Goal: Task Accomplishment & Management: Manage account settings

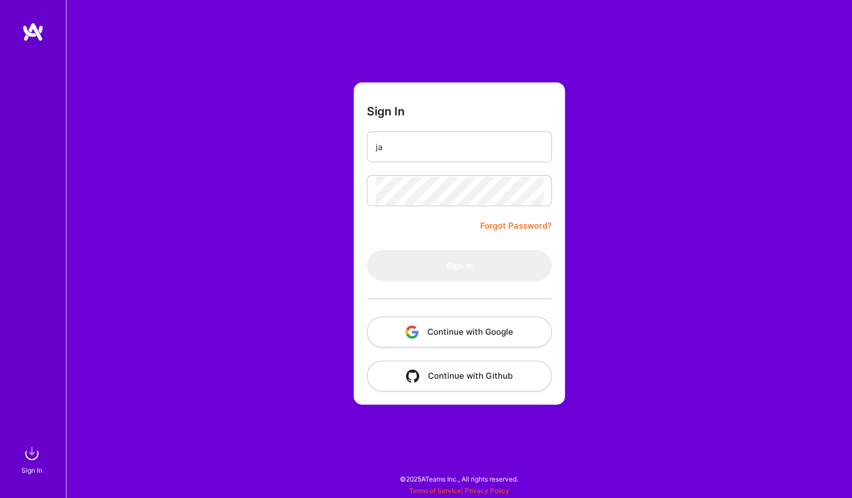
type input "j"
click at [427, 331] on button "Continue with Google" at bounding box center [459, 332] width 185 height 31
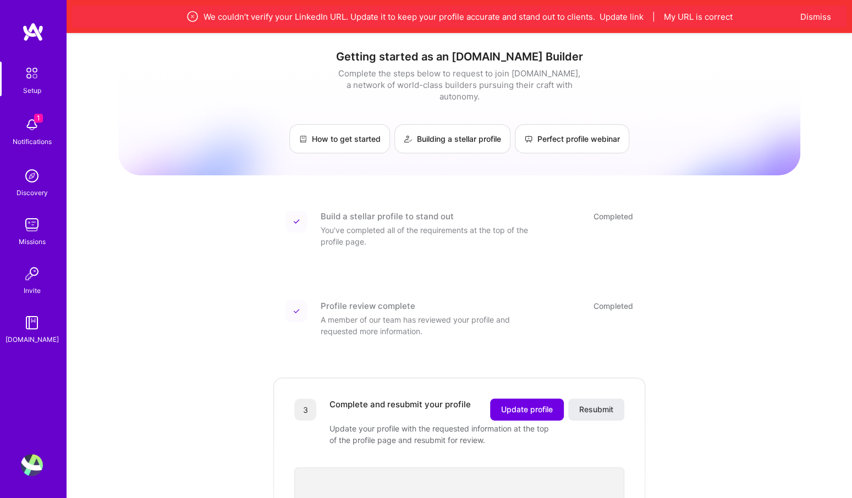
click at [29, 227] on img at bounding box center [32, 225] width 22 height 22
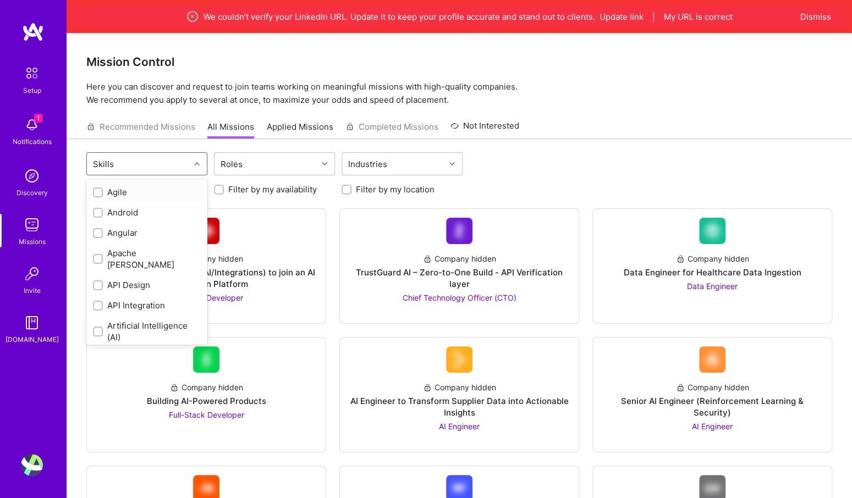
click at [167, 161] on div "Skills" at bounding box center [138, 164] width 103 height 22
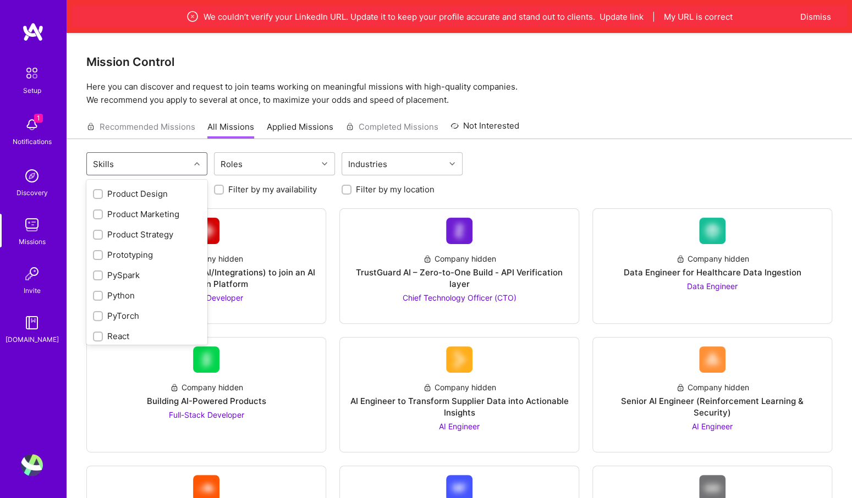
scroll to position [938, 0]
click at [97, 251] on input "checkbox" at bounding box center [99, 255] width 8 height 8
checkbox input "true"
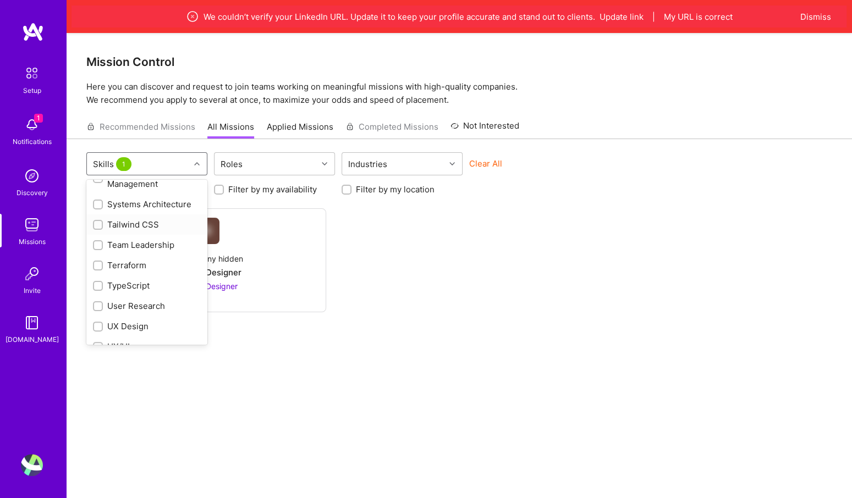
scroll to position [1309, 0]
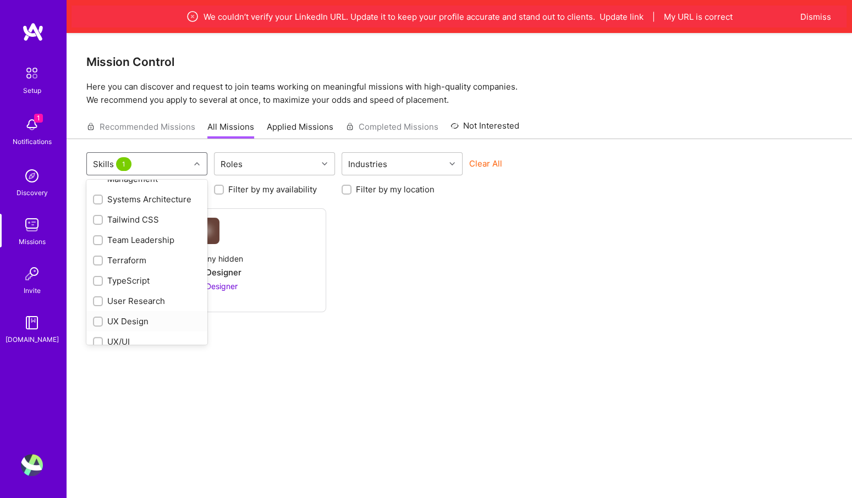
click at [93, 317] on div at bounding box center [98, 322] width 10 height 10
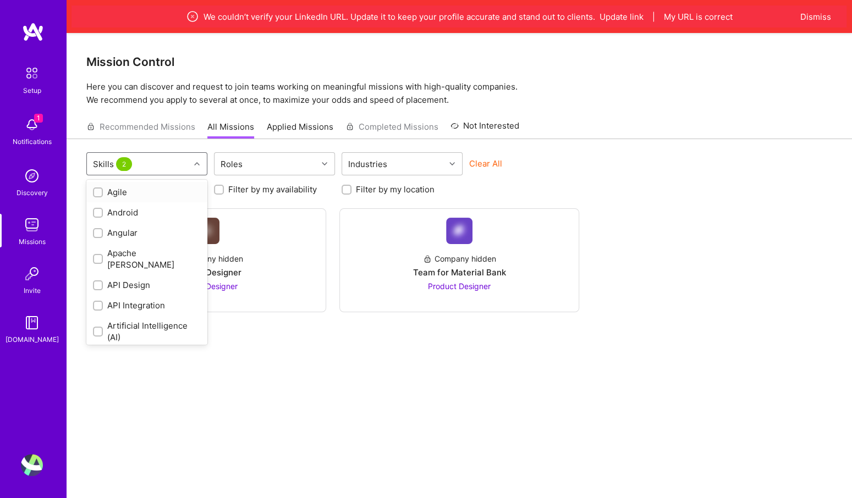
click at [131, 163] on div "Skills 2" at bounding box center [113, 164] width 47 height 16
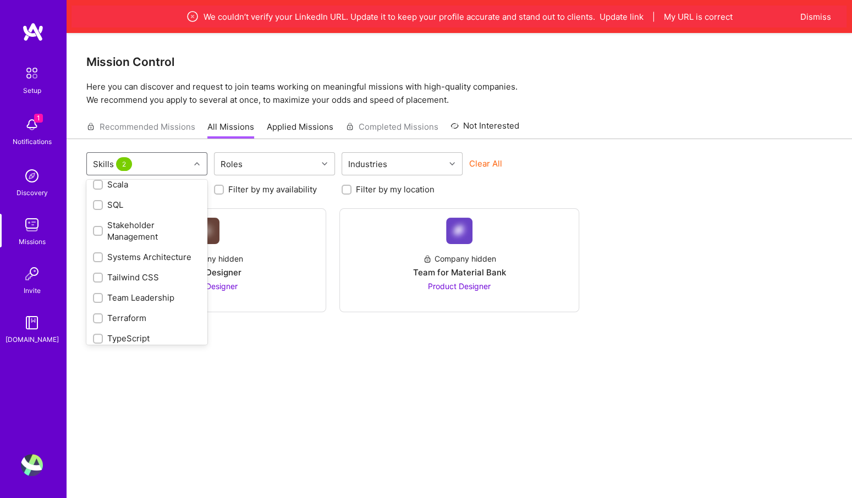
scroll to position [1348, 0]
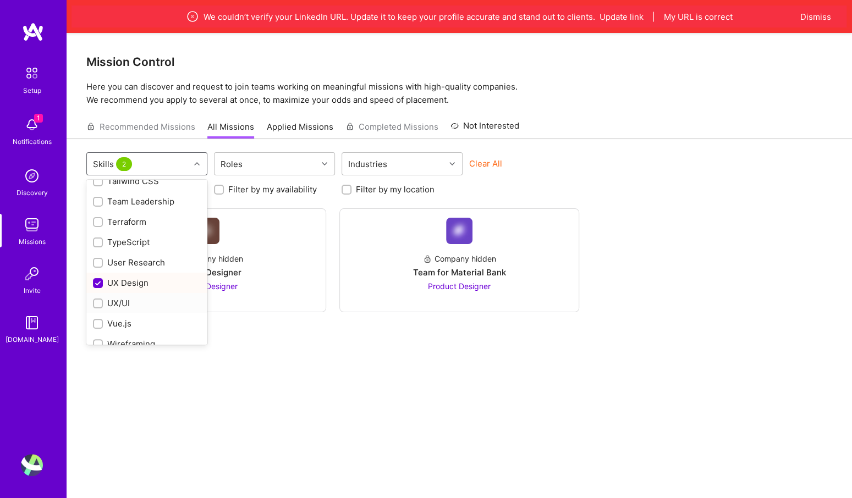
click at [115, 298] on div "UX/UI" at bounding box center [147, 304] width 108 height 12
checkbox input "true"
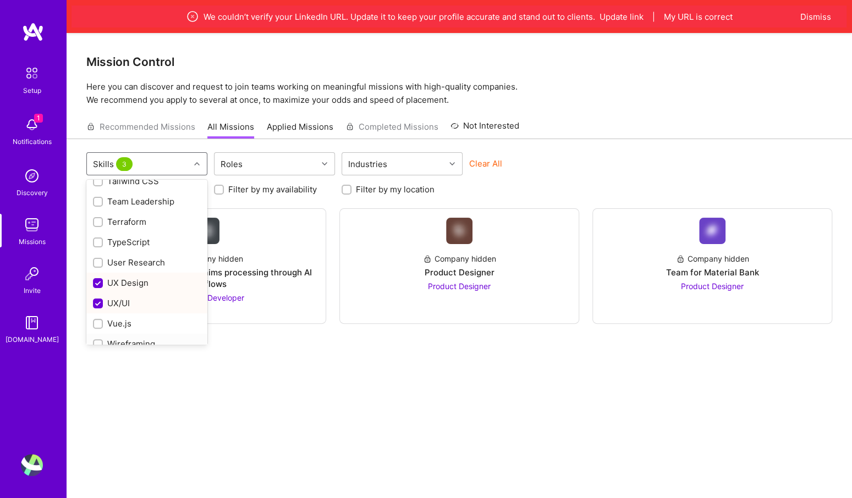
click at [114, 338] on div "Wireframing" at bounding box center [147, 344] width 108 height 12
checkbox input "true"
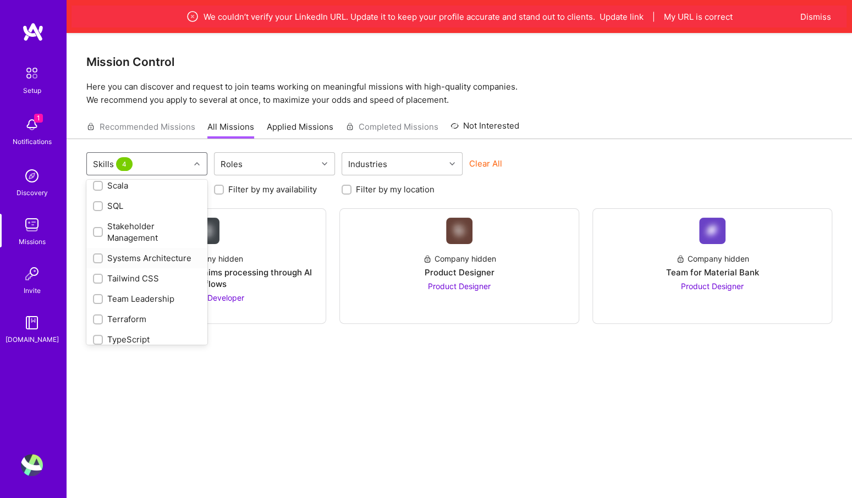
scroll to position [1251, 0]
click at [133, 252] on div "Systems Architecture" at bounding box center [147, 258] width 108 height 12
checkbox input "true"
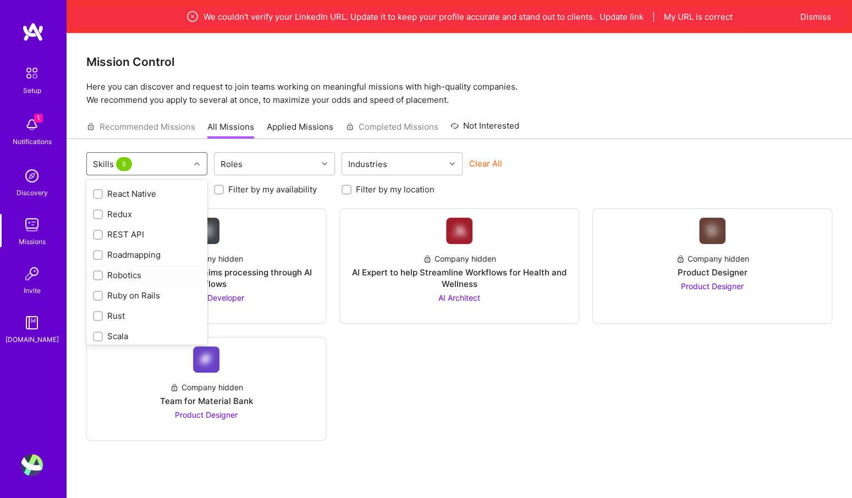
scroll to position [1099, 0]
click at [120, 271] on div "Robotics" at bounding box center [147, 277] width 108 height 12
checkbox input "true"
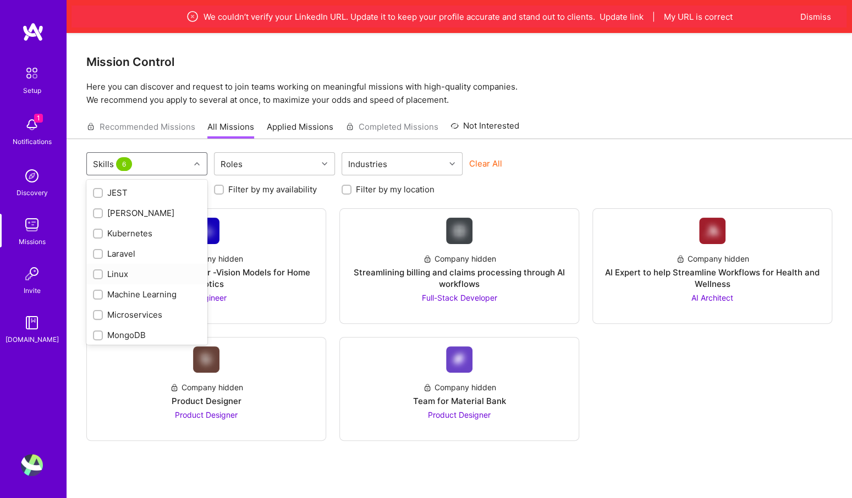
scroll to position [608, 0]
click at [114, 273] on div "Linux" at bounding box center [147, 279] width 108 height 12
checkbox input "true"
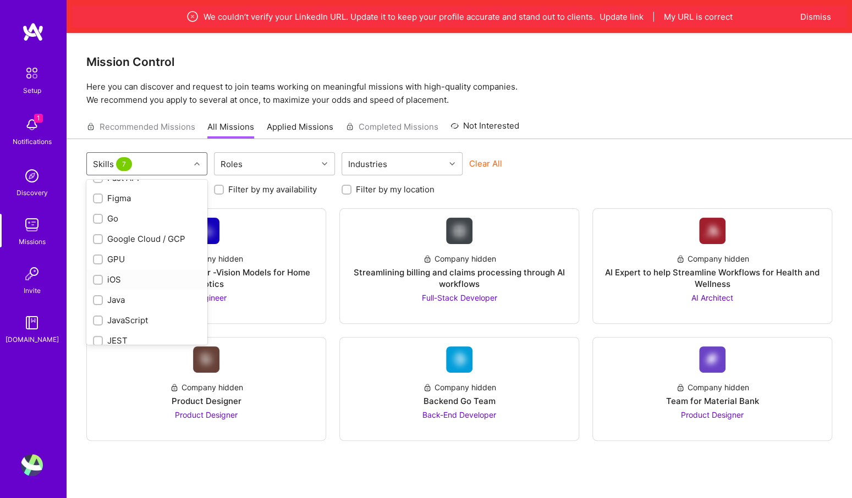
scroll to position [464, 0]
click at [116, 254] on div "GPU" at bounding box center [147, 260] width 108 height 12
checkbox input "true"
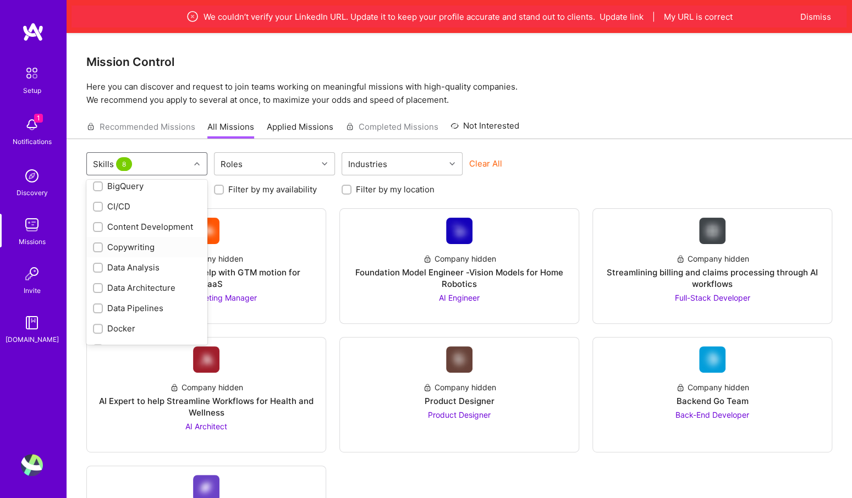
scroll to position [252, 0]
click at [134, 222] on div "Content Development" at bounding box center [147, 228] width 108 height 12
checkbox input "true"
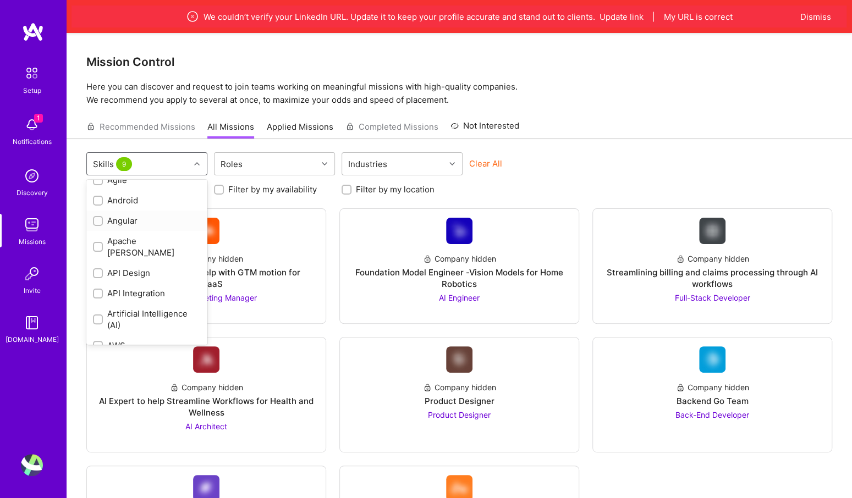
scroll to position [0, 0]
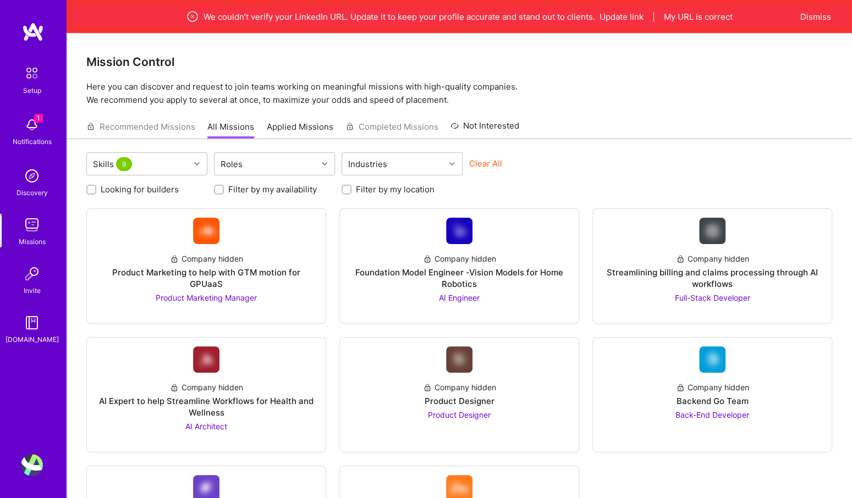
click at [526, 155] on div "Skills 9 Roles Industries Clear All" at bounding box center [459, 165] width 746 height 26
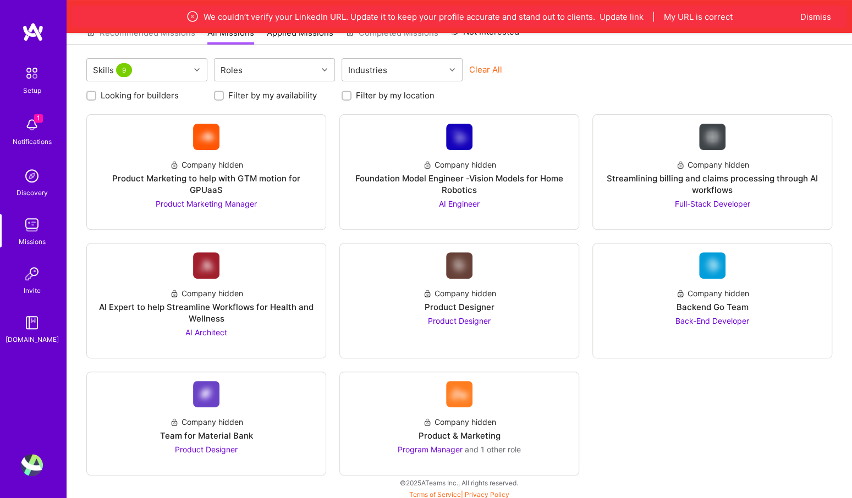
scroll to position [96, 0]
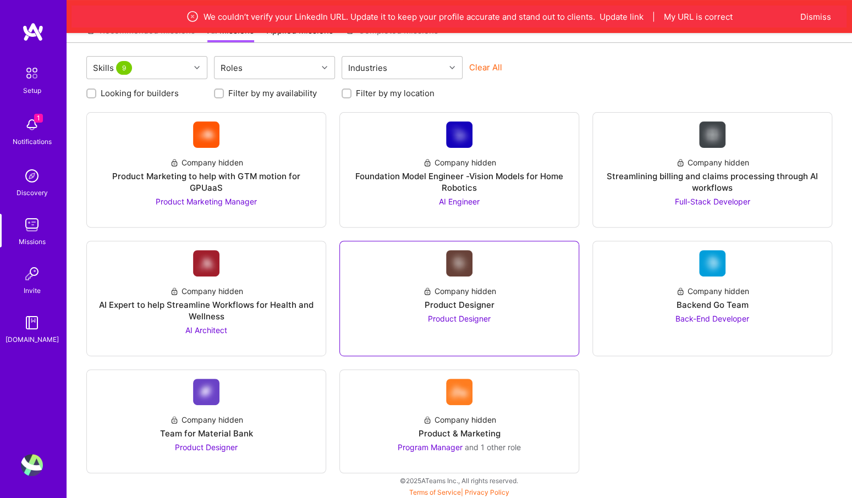
click at [461, 301] on div "Product Designer" at bounding box center [460, 305] width 70 height 12
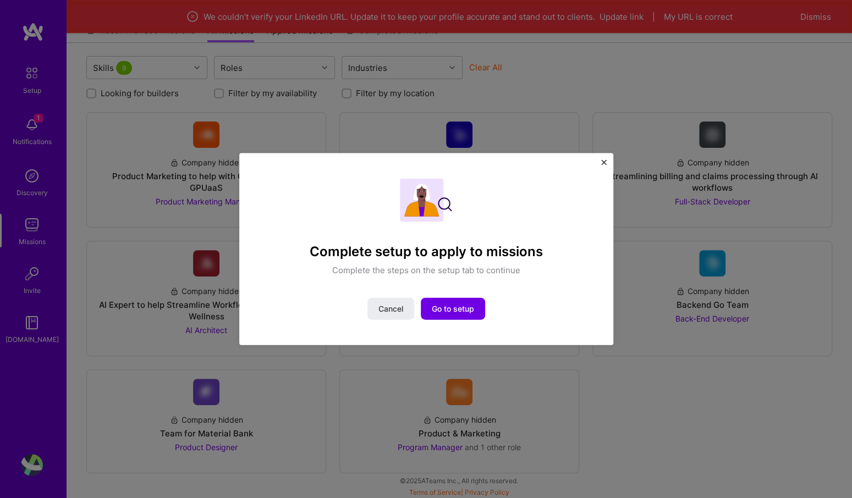
click at [602, 162] on img "Close" at bounding box center [603, 162] width 5 height 5
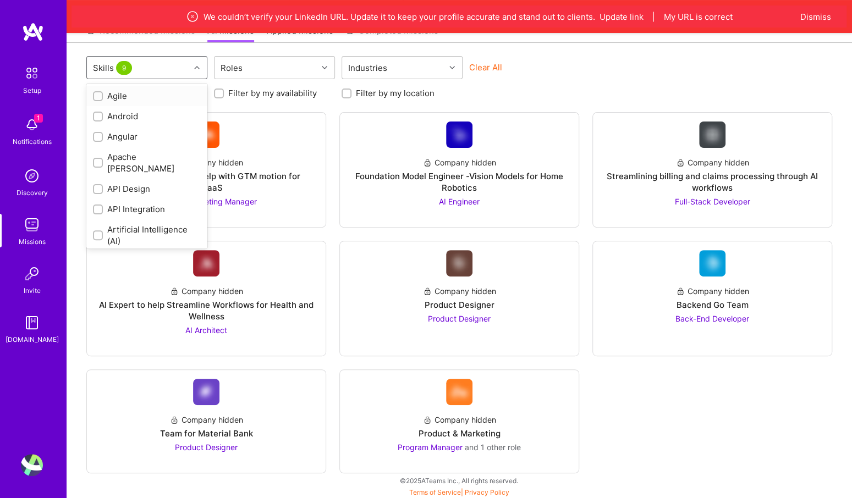
click at [181, 68] on div "Skills 9" at bounding box center [138, 68] width 103 height 22
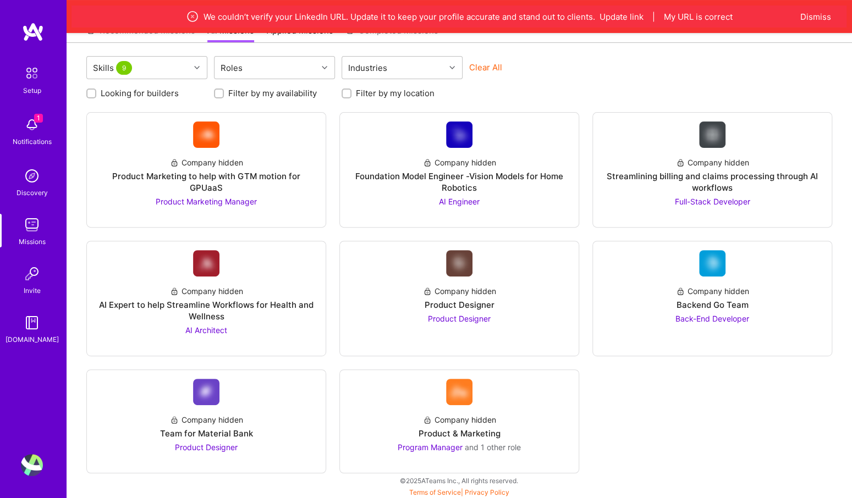
click at [488, 70] on button "Clear All" at bounding box center [485, 68] width 33 height 12
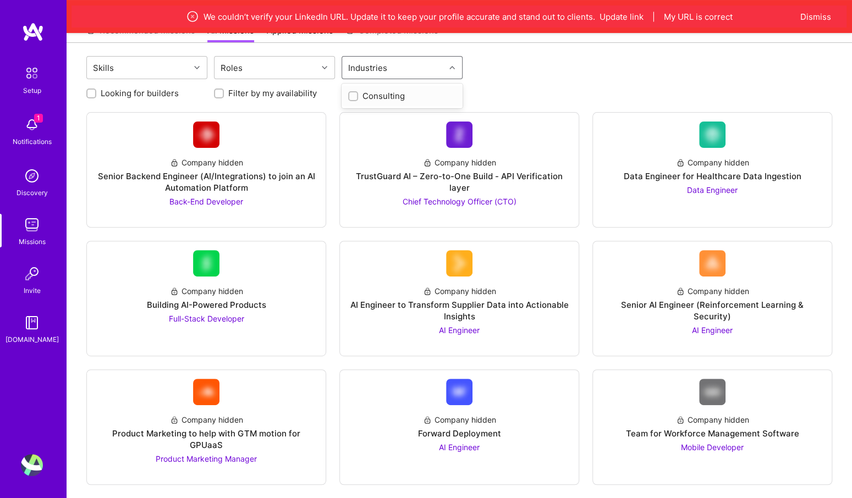
click at [443, 70] on div "Industries" at bounding box center [393, 68] width 103 height 22
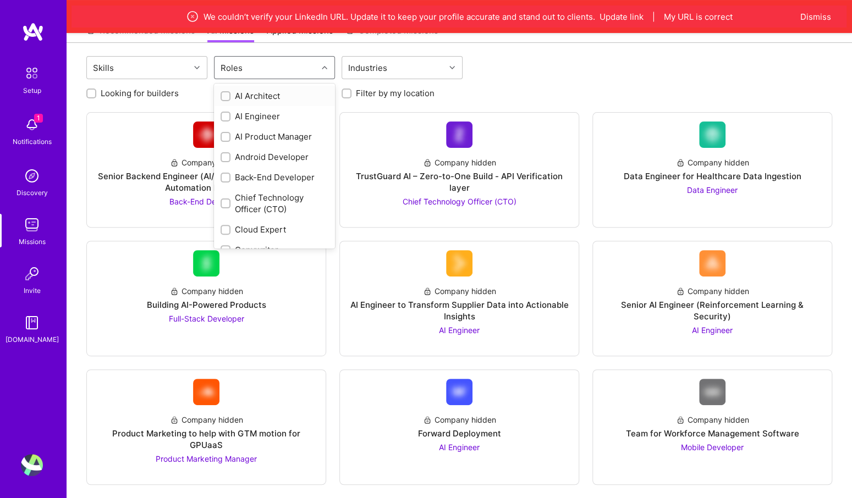
click at [292, 71] on div "Roles" at bounding box center [265, 68] width 103 height 22
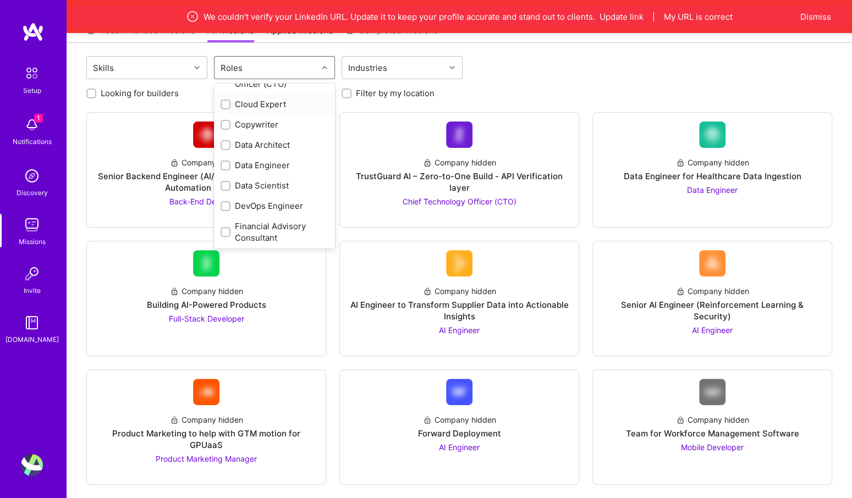
scroll to position [0, 0]
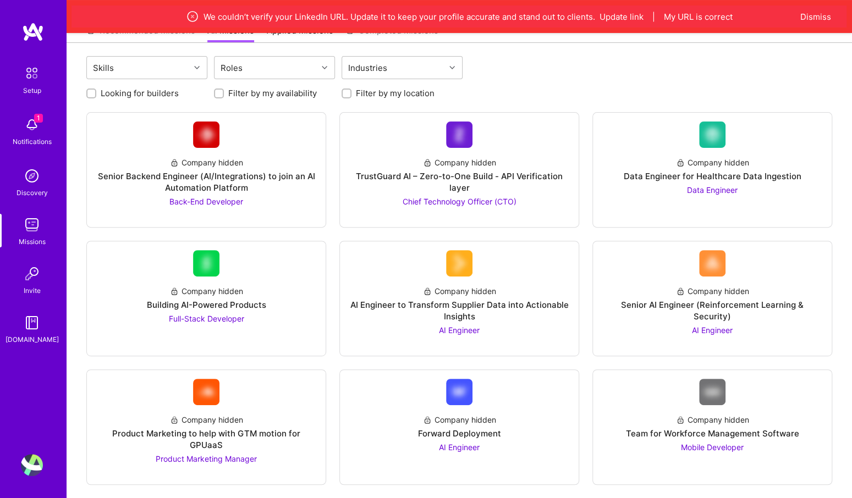
click at [524, 67] on div "Skills Roles Industries" at bounding box center [459, 69] width 746 height 26
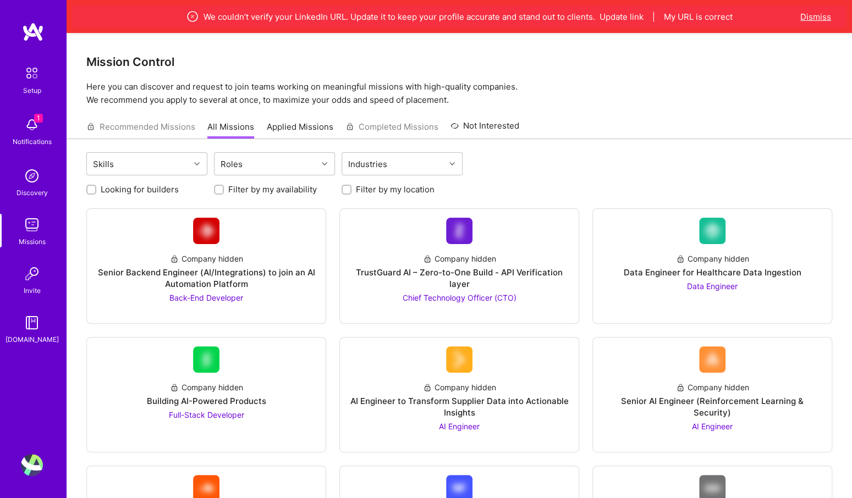
click at [817, 17] on button "Dismiss" at bounding box center [815, 17] width 31 height 12
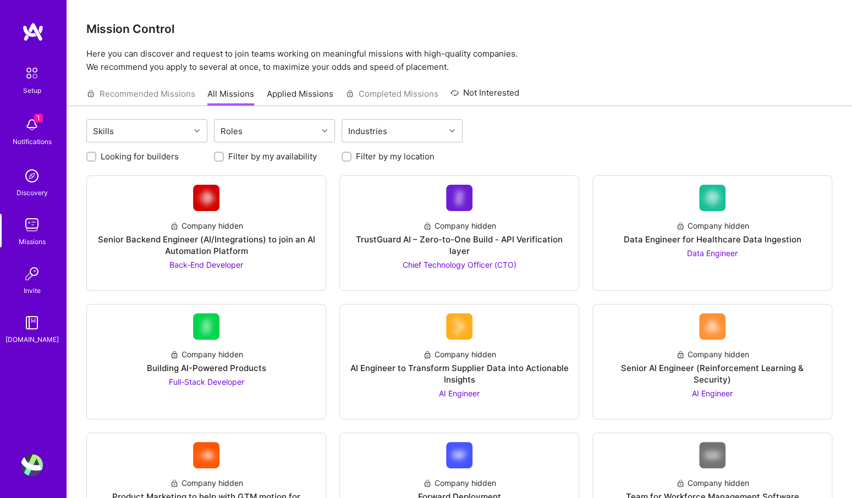
click at [303, 90] on link "Applied Missions" at bounding box center [300, 97] width 67 height 18
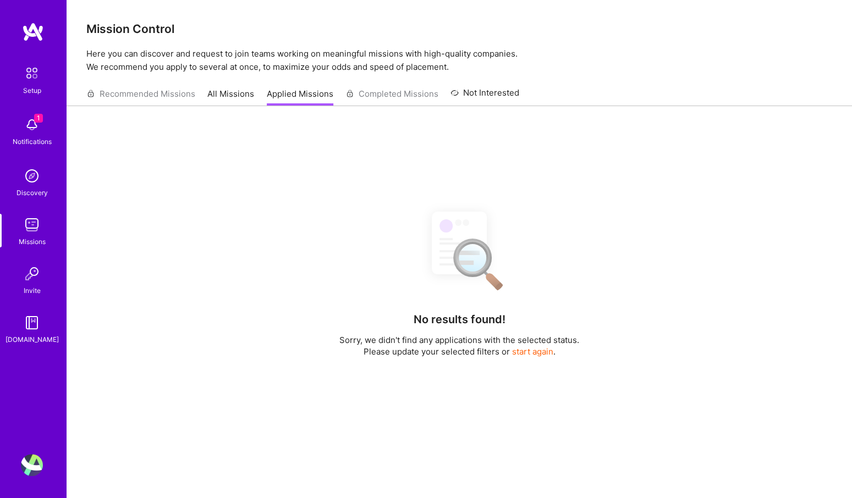
click at [236, 92] on link "All Missions" at bounding box center [230, 97] width 47 height 18
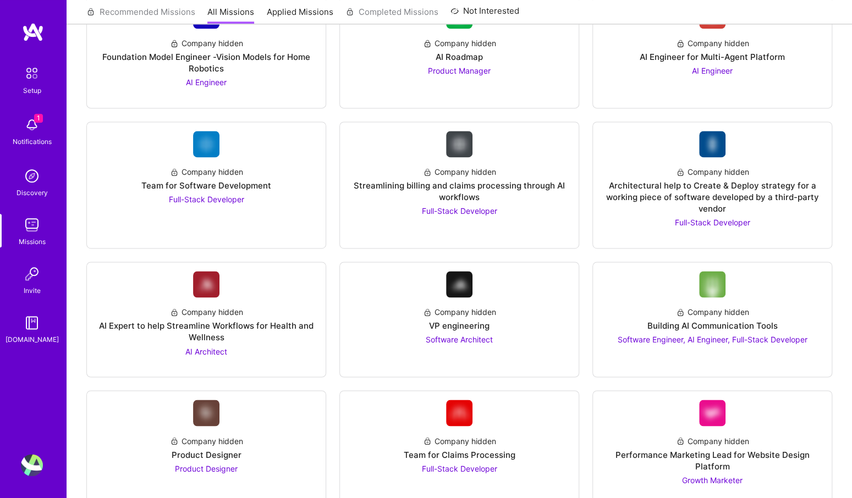
scroll to position [932, 0]
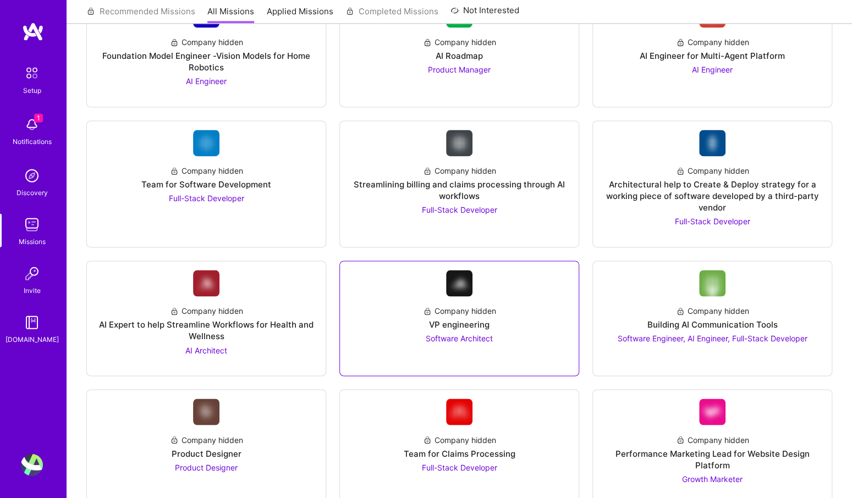
click at [425, 323] on div "Company hidden VP engineering Software Architect" at bounding box center [459, 321] width 221 height 48
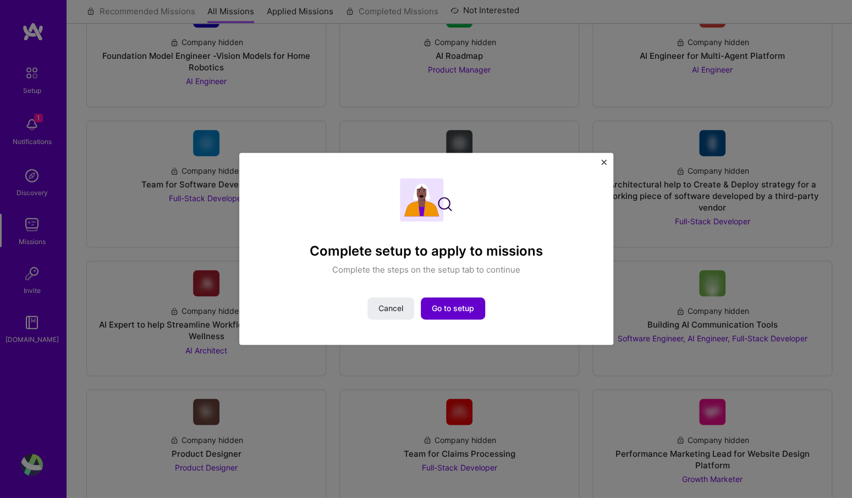
click at [451, 305] on span "Go to setup" at bounding box center [453, 308] width 42 height 11
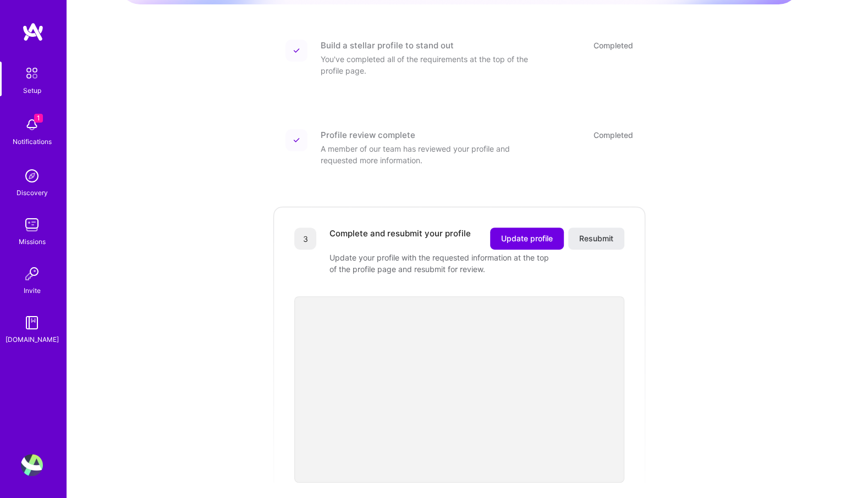
scroll to position [141, 0]
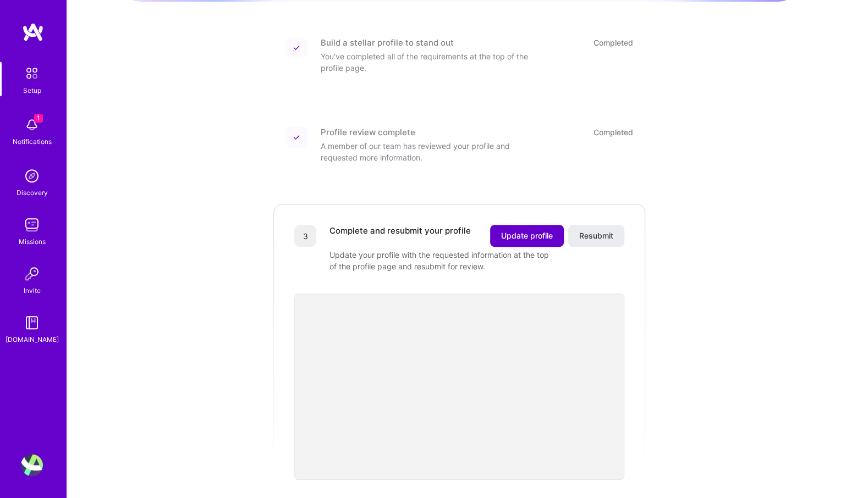
click at [518, 230] on span "Update profile" at bounding box center [527, 235] width 52 height 11
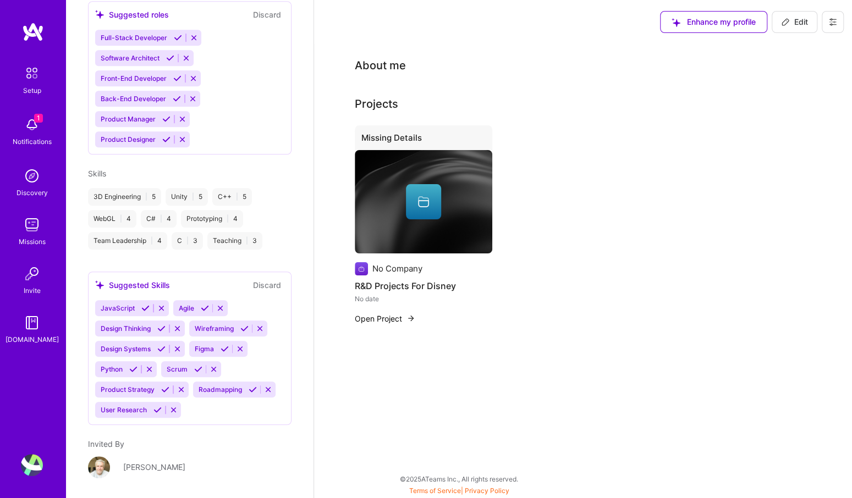
scroll to position [421, 0]
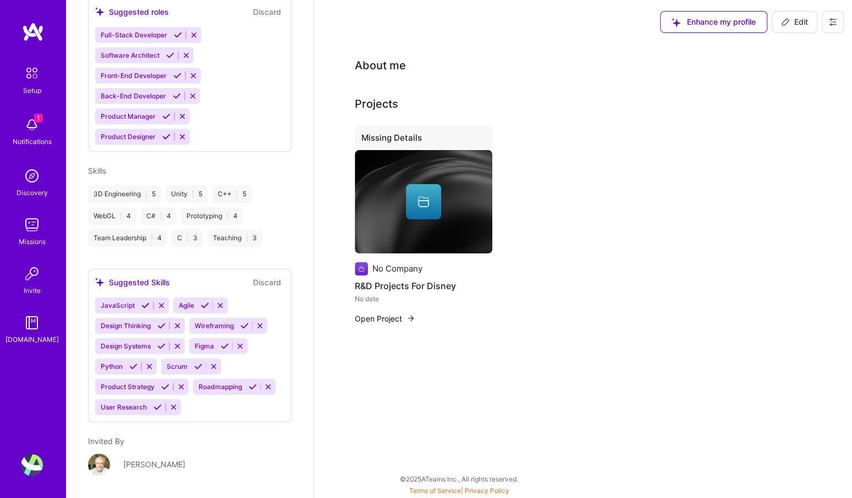
click at [146, 459] on div "[PERSON_NAME]" at bounding box center [154, 465] width 62 height 12
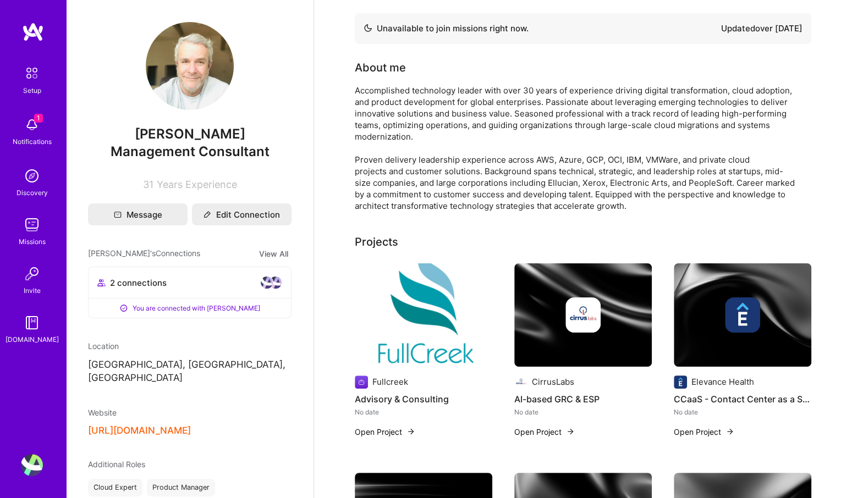
click at [268, 282] on img at bounding box center [266, 282] width 13 height 13
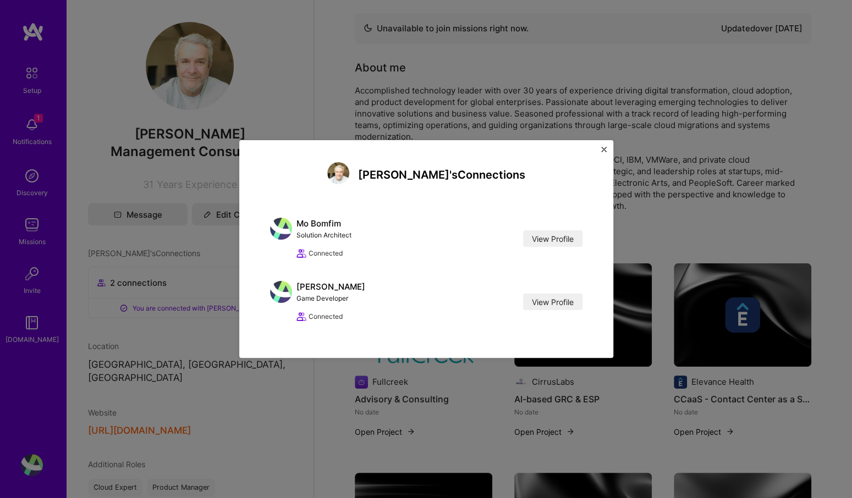
click at [602, 148] on img "Close" at bounding box center [603, 149] width 5 height 5
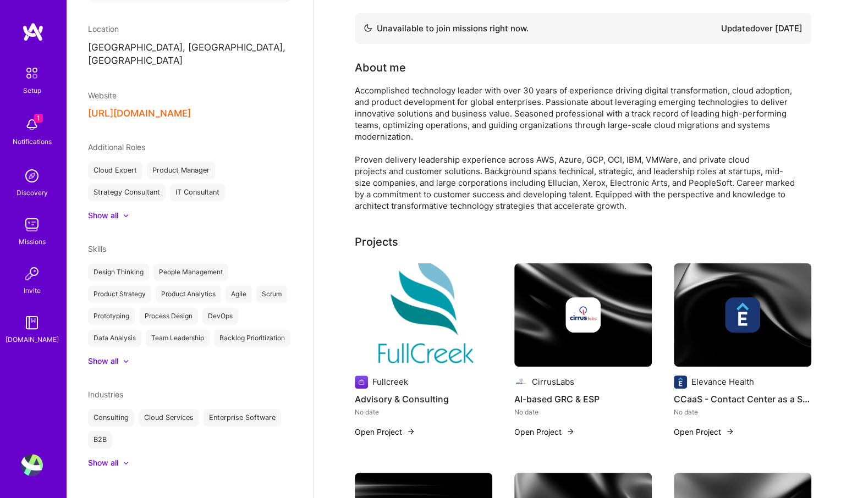
click at [29, 123] on img at bounding box center [32, 125] width 22 height 22
click at [26, 84] on img at bounding box center [31, 73] width 23 height 23
